Goal: Check status: Check status

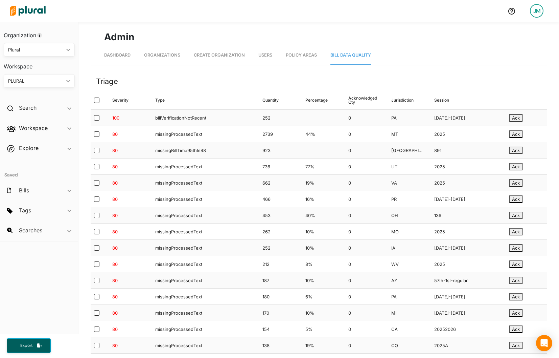
scroll to position [5471, 0]
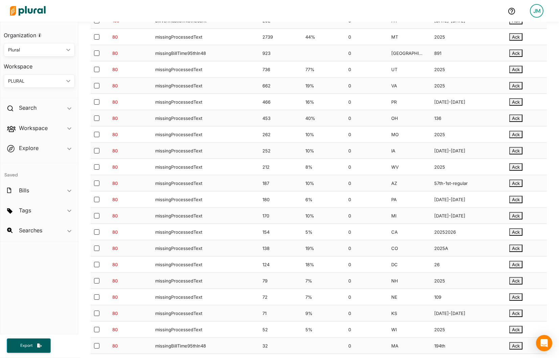
scroll to position [0, 0]
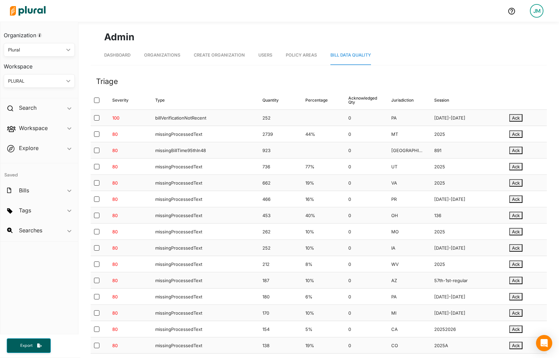
click at [262, 84] on div "Triage" at bounding box center [213, 81] width 235 height 11
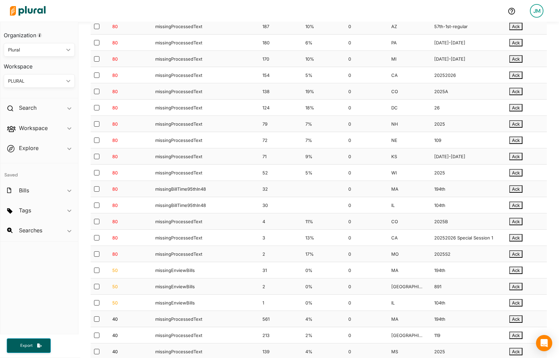
click at [249, 101] on div "missingProcessedText" at bounding box center [203, 107] width 107 height 16
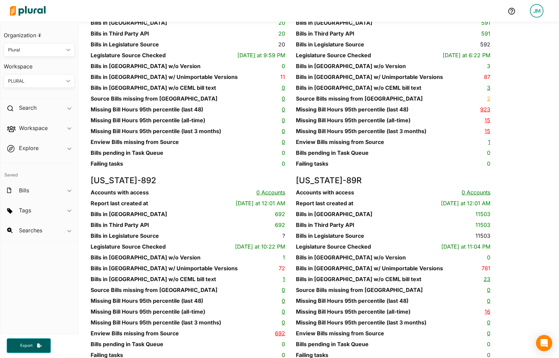
click at [483, 113] on link "923" at bounding box center [485, 109] width 10 height 7
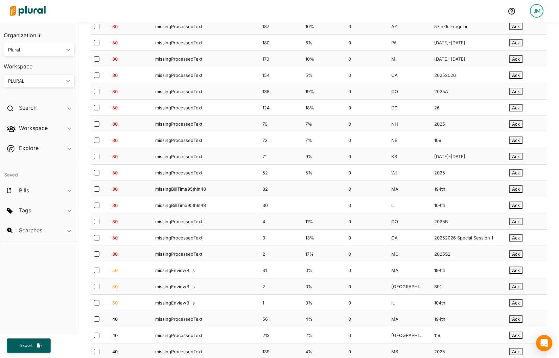
scroll to position [3087, 0]
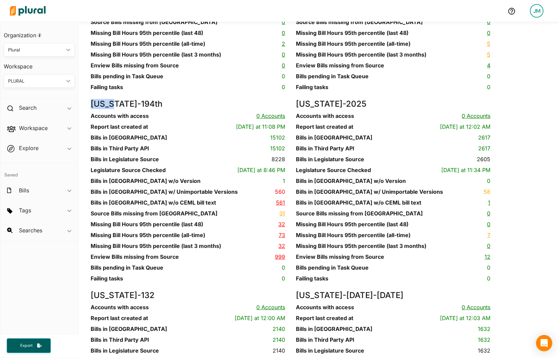
click at [282, 227] on link "32" at bounding box center [281, 224] width 7 height 7
click at [171, 48] on dt "Missing Bill Hours 95th percentile (all-time)" at bounding box center [148, 44] width 115 height 8
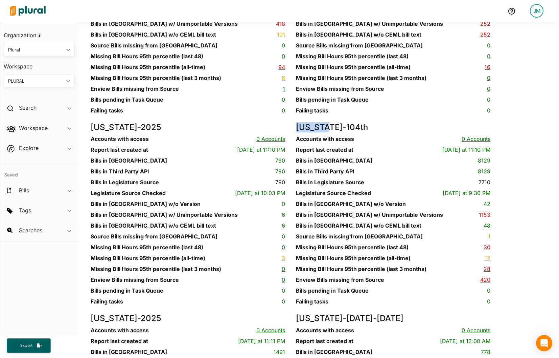
click at [484, 250] on link "30" at bounding box center [487, 247] width 7 height 7
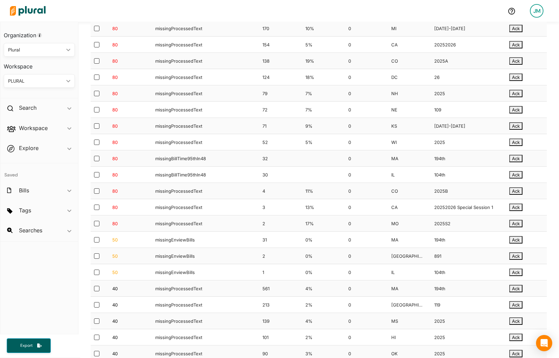
scroll to position [325, 0]
